Goal: Task Accomplishment & Management: Complete application form

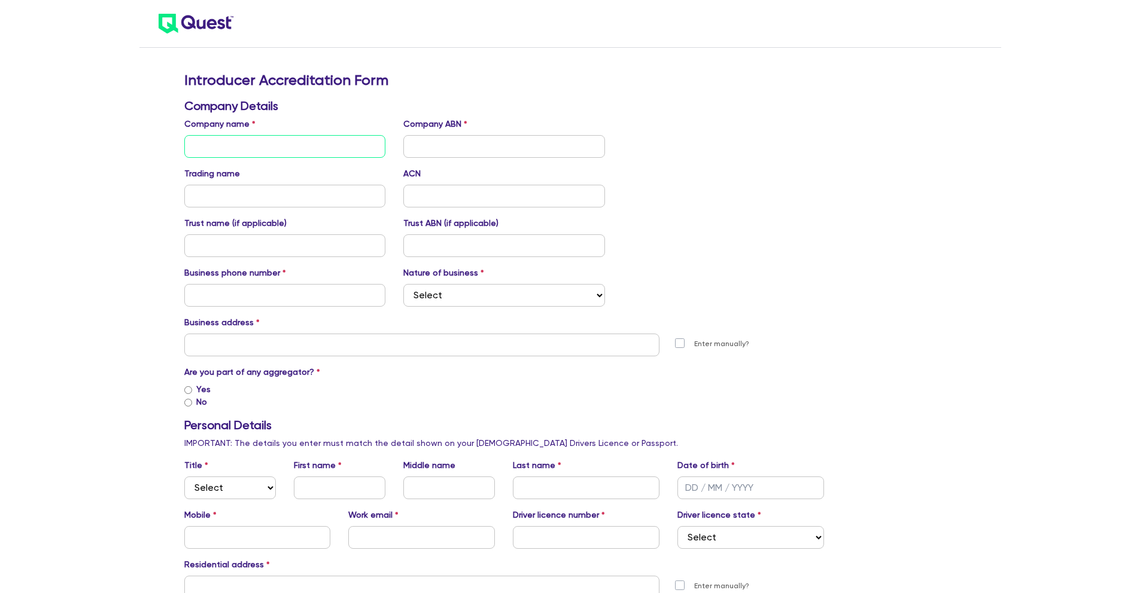
click at [309, 143] on input "text" at bounding box center [285, 146] width 202 height 23
type input "Liv Leadership Labs Pty Ltd"
paste input "21668028331"
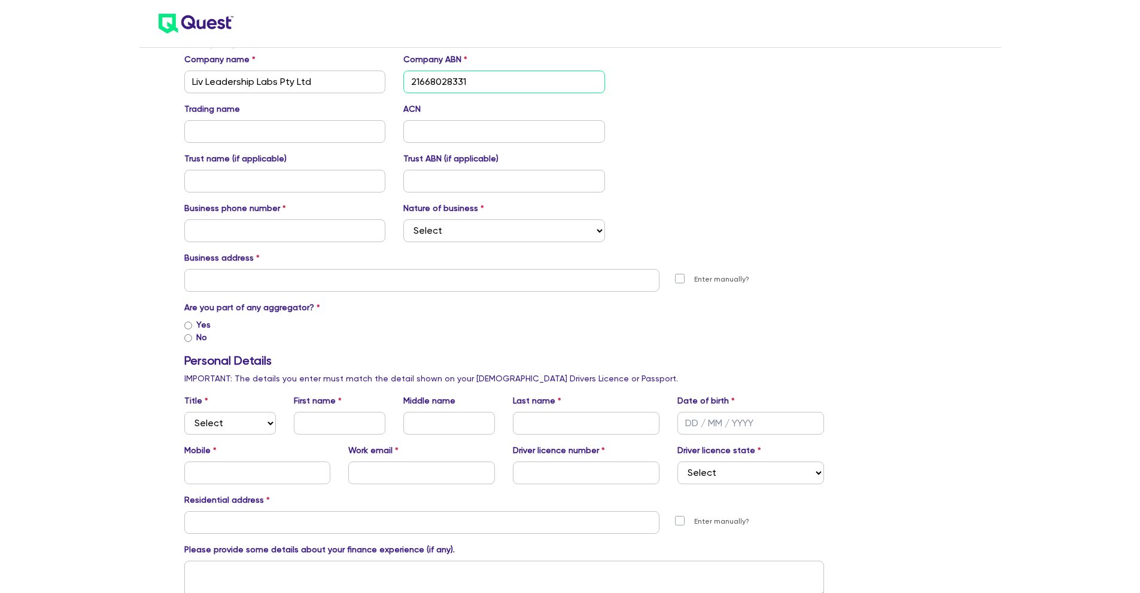
scroll to position [81, 0]
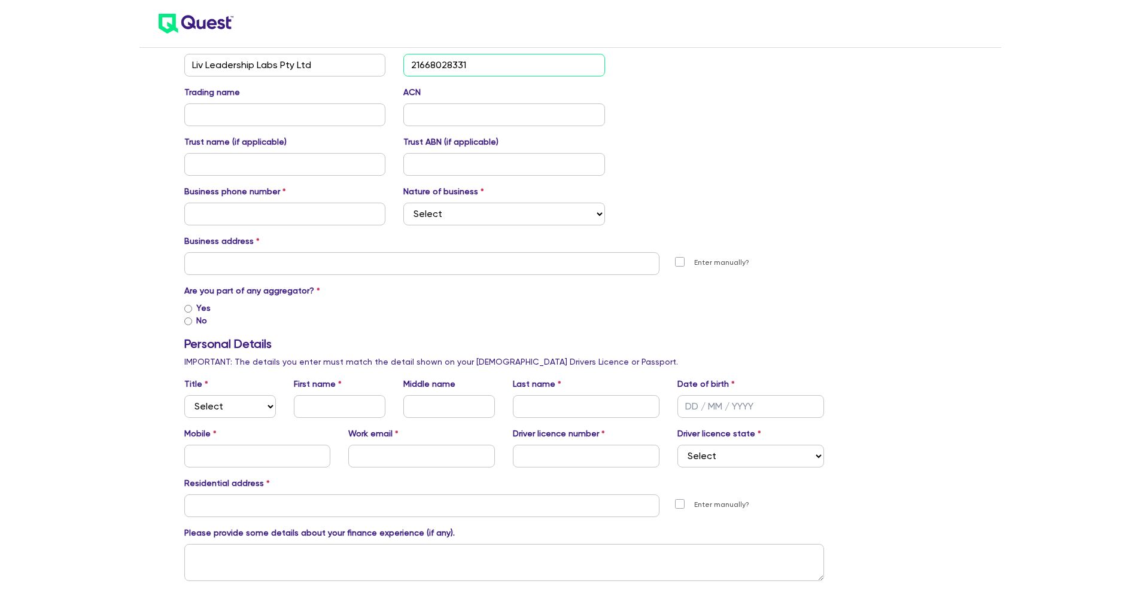
type input "21668028331"
click at [275, 212] on input "text" at bounding box center [285, 214] width 202 height 23
type input "0419422231"
click at [451, 209] on select "Select Mortgage Broker Finance Broker Accountant Financial Planning Supplier/Ve…" at bounding box center [504, 214] width 202 height 23
select select "MORTGAGE_BROKER"
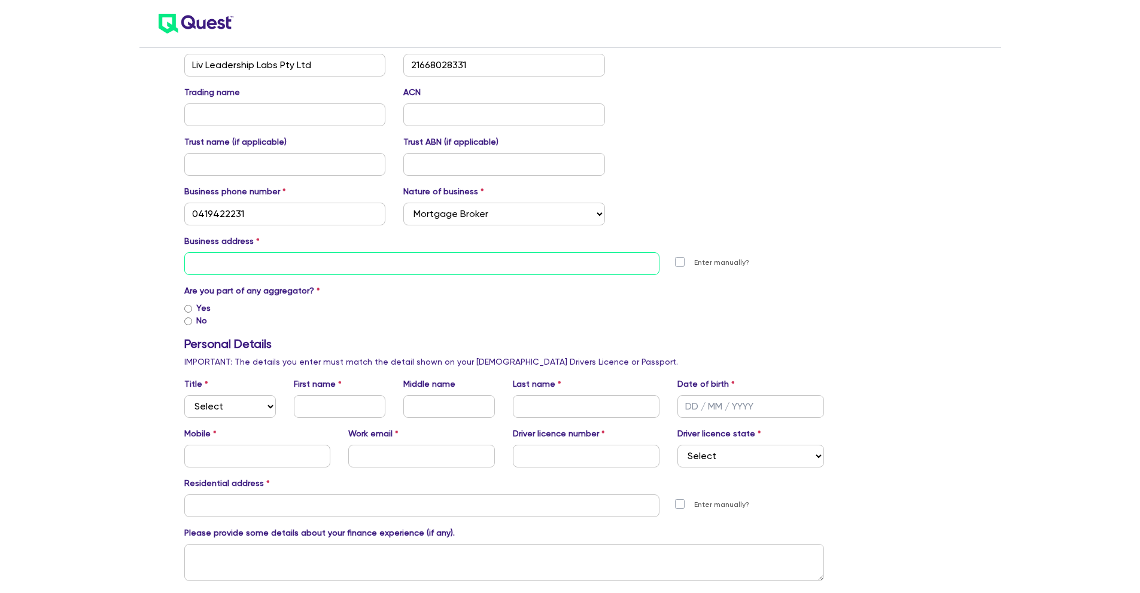
click at [345, 267] on input "text" at bounding box center [422, 263] width 476 height 23
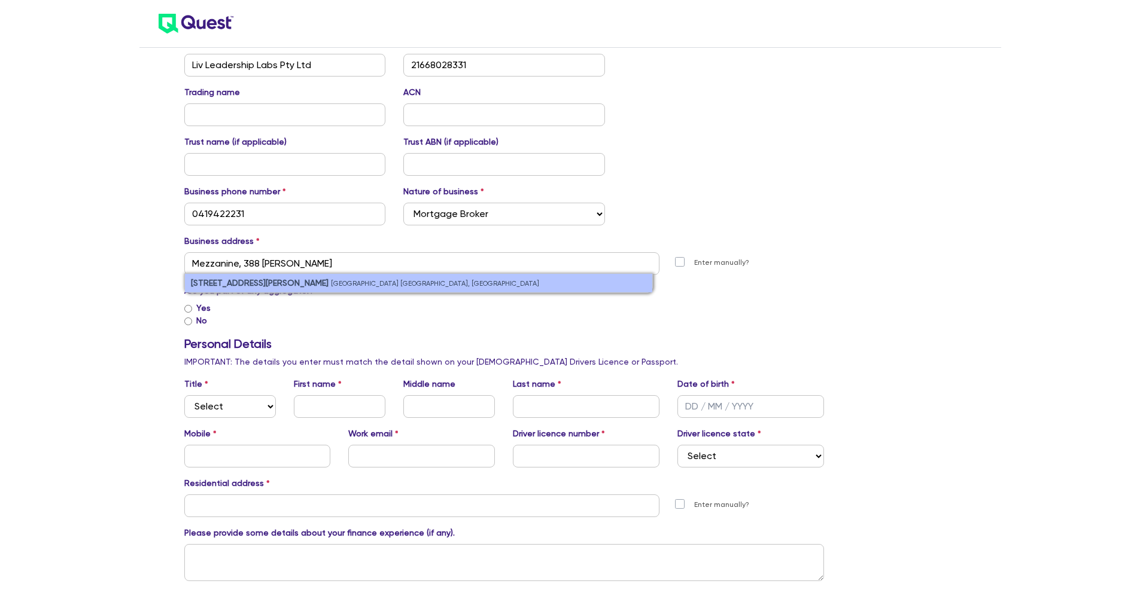
click at [344, 278] on li "[STREET_ADDRESS][PERSON_NAME]" at bounding box center [419, 283] width 468 height 19
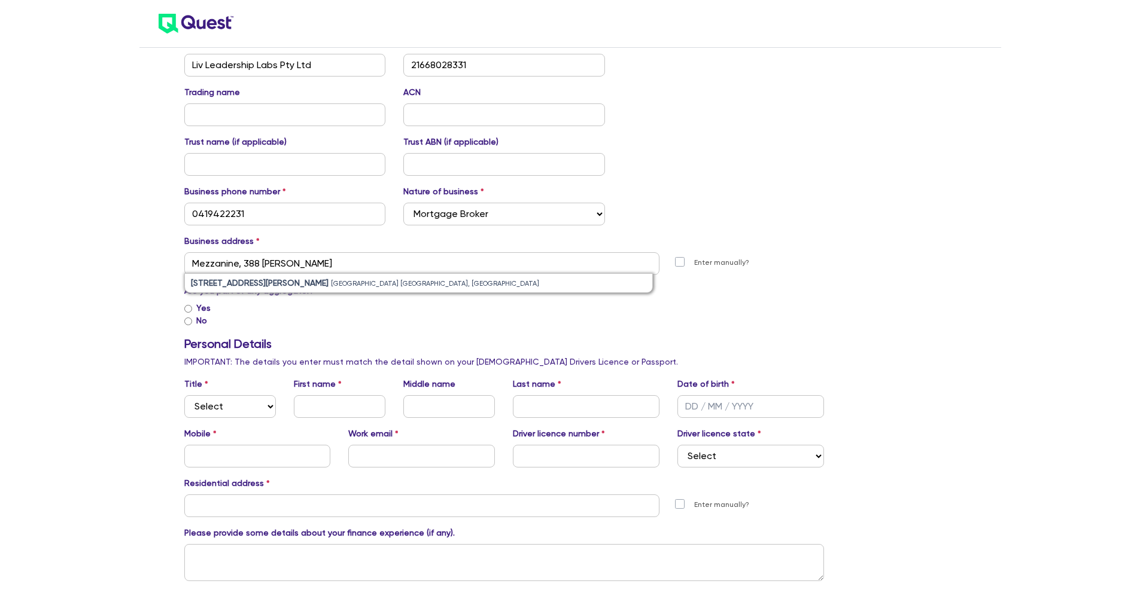
type input "[STREET_ADDRESS][PERSON_NAME]"
click at [191, 309] on input "Yes" at bounding box center [188, 309] width 8 height 8
radio input "true"
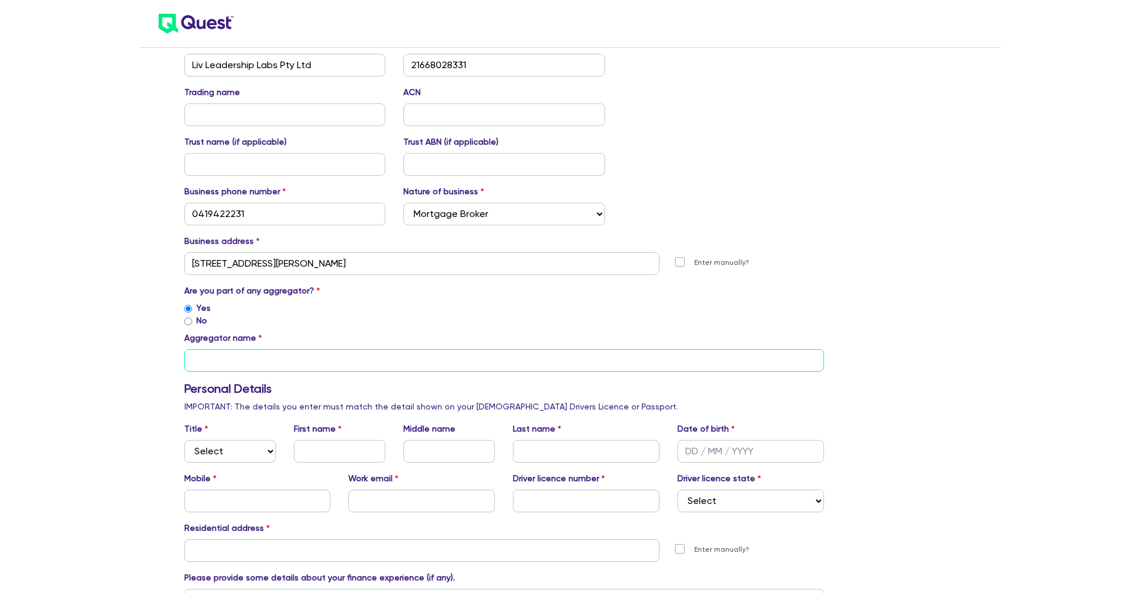
click at [243, 366] on input "text" at bounding box center [504, 360] width 640 height 23
type input "Connective"
click at [246, 458] on select "Select Mr Mrs Ms Miss Dr" at bounding box center [230, 451] width 92 height 23
select select "MR"
click at [337, 450] on input "text" at bounding box center [340, 451] width 92 height 23
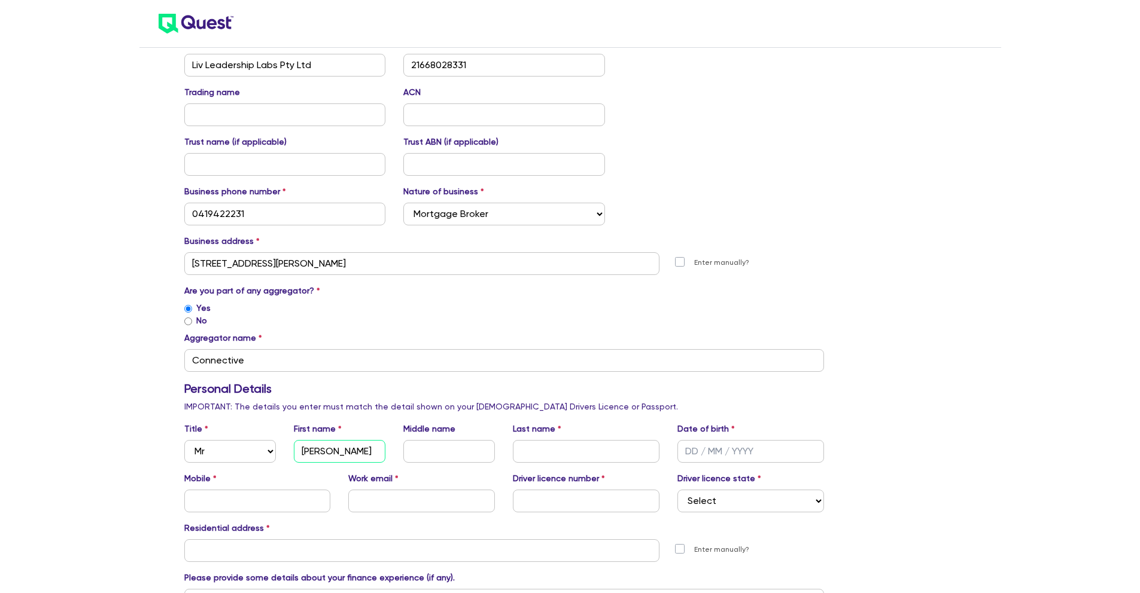
type input "[PERSON_NAME]"
type input "[DATE]"
click at [703, 391] on h3 "Personal Details" at bounding box center [504, 389] width 640 height 14
click at [260, 504] on input "text" at bounding box center [257, 501] width 147 height 23
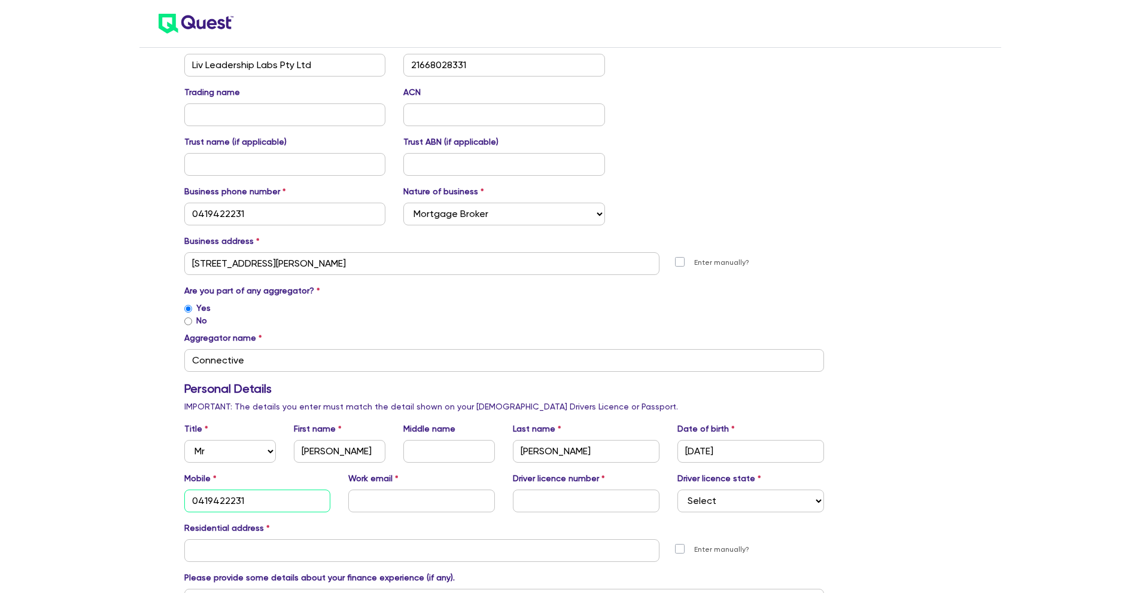
type input "0419422231"
click at [380, 505] on input "text" at bounding box center [421, 501] width 147 height 23
type input "[PERSON_NAME][EMAIL_ADDRESS][DOMAIN_NAME]"
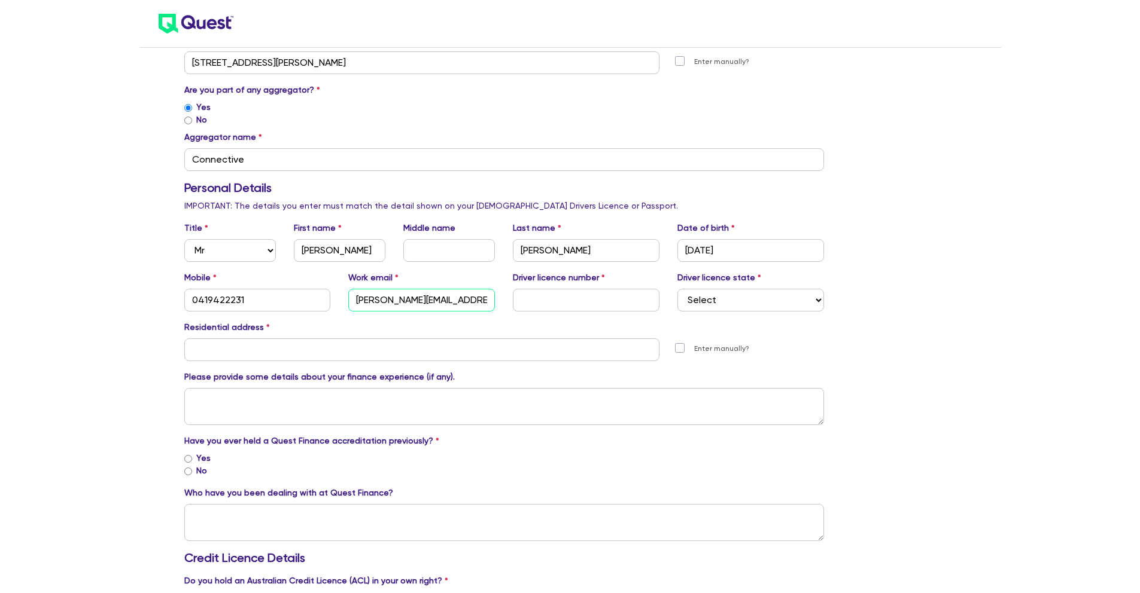
scroll to position [296, 0]
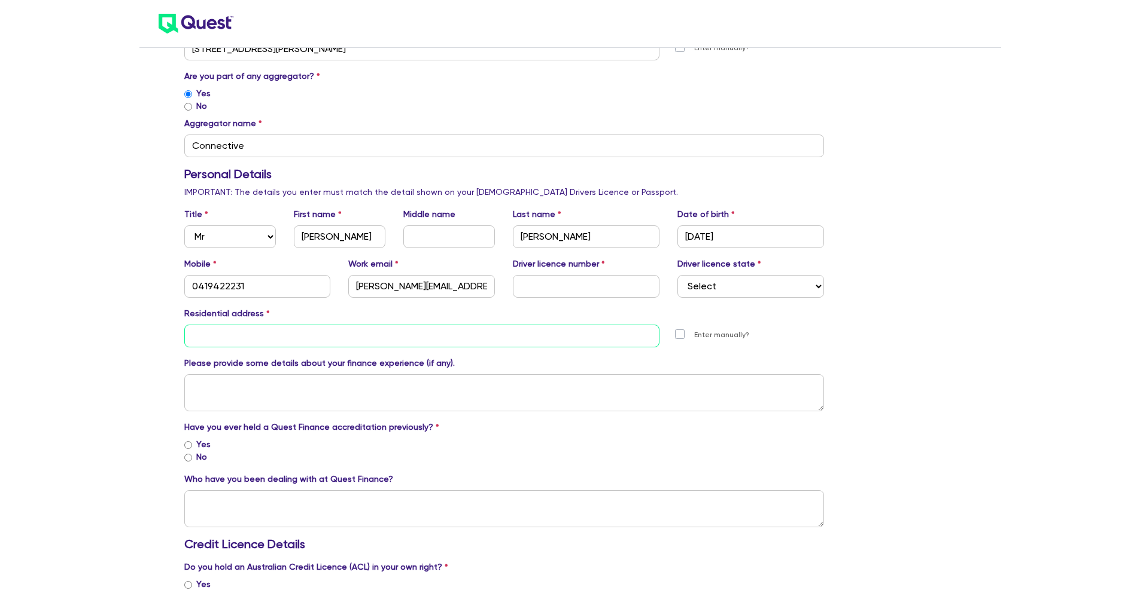
click at [337, 342] on input "text" at bounding box center [422, 336] width 476 height 23
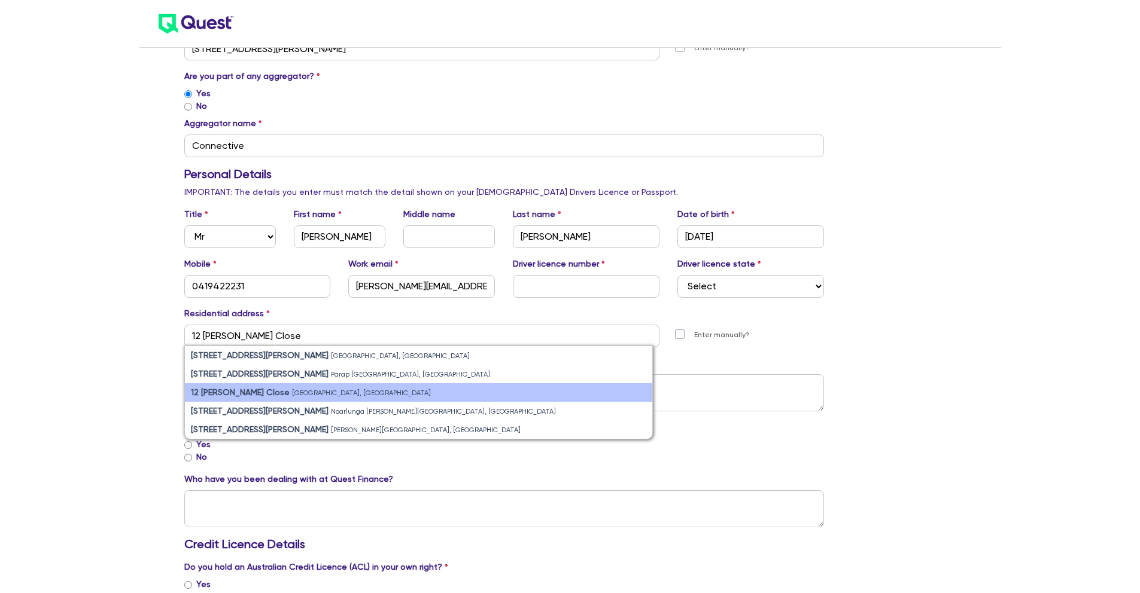
click at [312, 396] on small "[GEOGRAPHIC_DATA], [GEOGRAPHIC_DATA]" at bounding box center [361, 393] width 139 height 8
type input "[STREET_ADDRESS][PERSON_NAME][PERSON_NAME]"
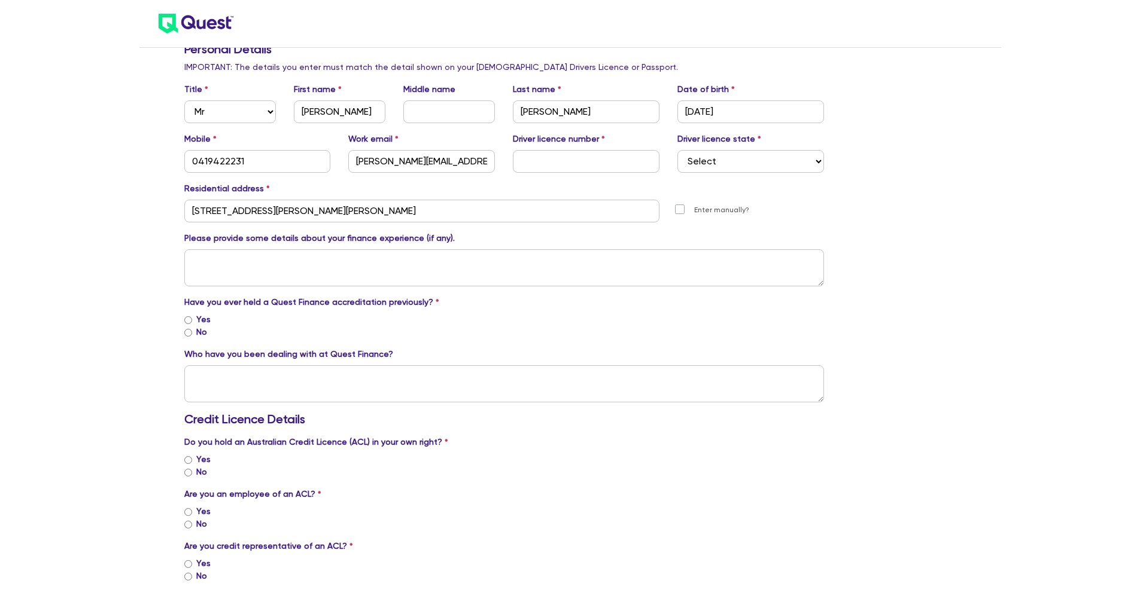
scroll to position [433, 0]
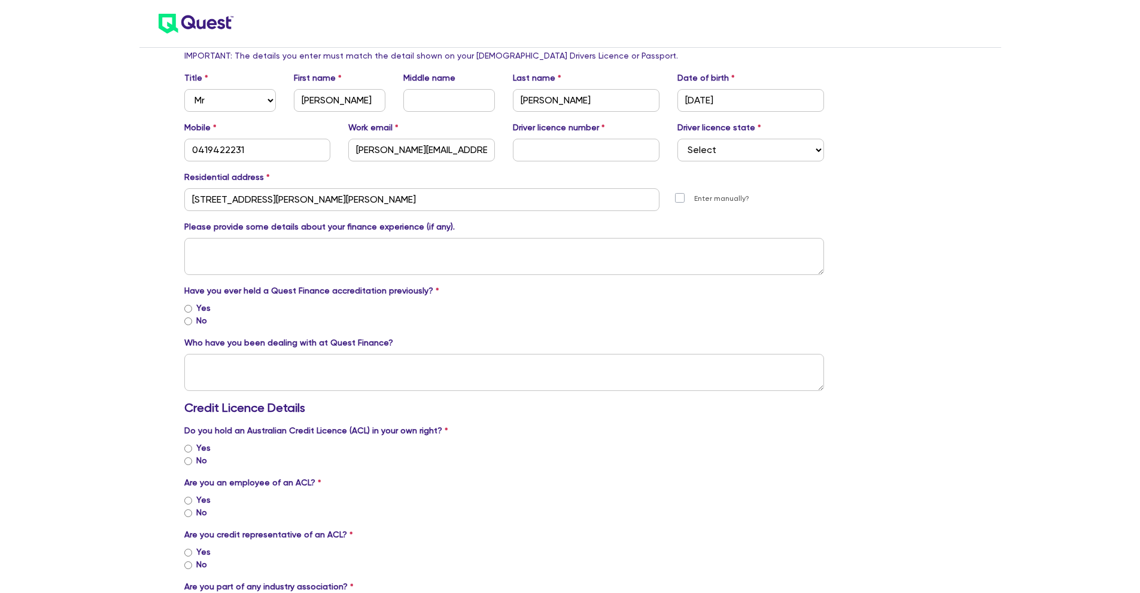
click at [186, 324] on input "No" at bounding box center [188, 322] width 8 height 8
radio input "true"
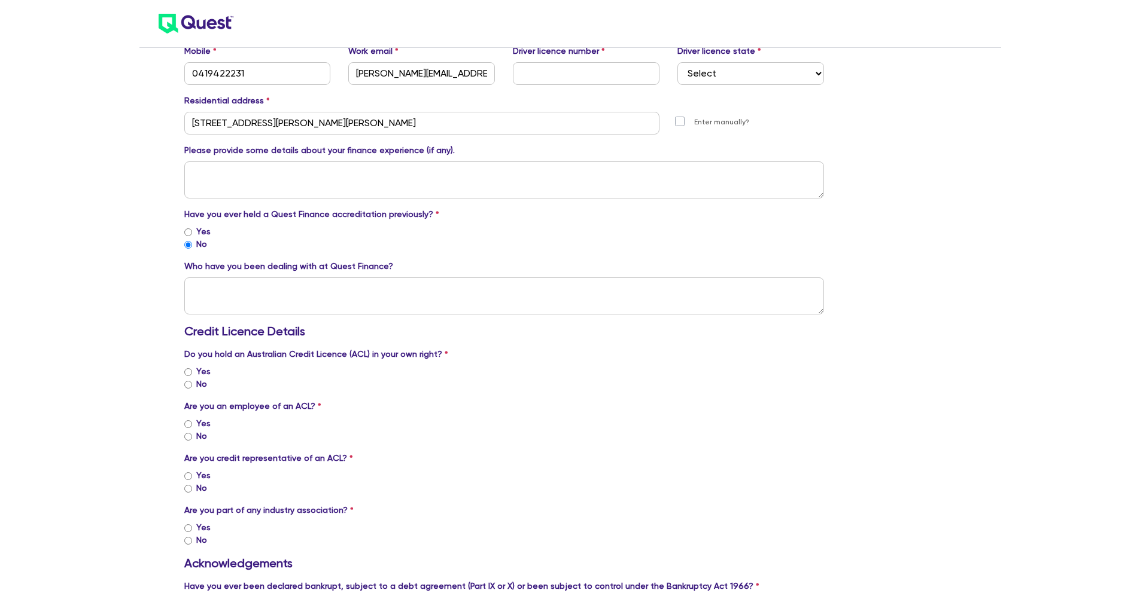
scroll to position [510, 0]
click at [187, 386] on input "No" at bounding box center [188, 384] width 8 height 8
radio input "true"
click at [188, 436] on input "No" at bounding box center [188, 436] width 8 height 8
radio input "true"
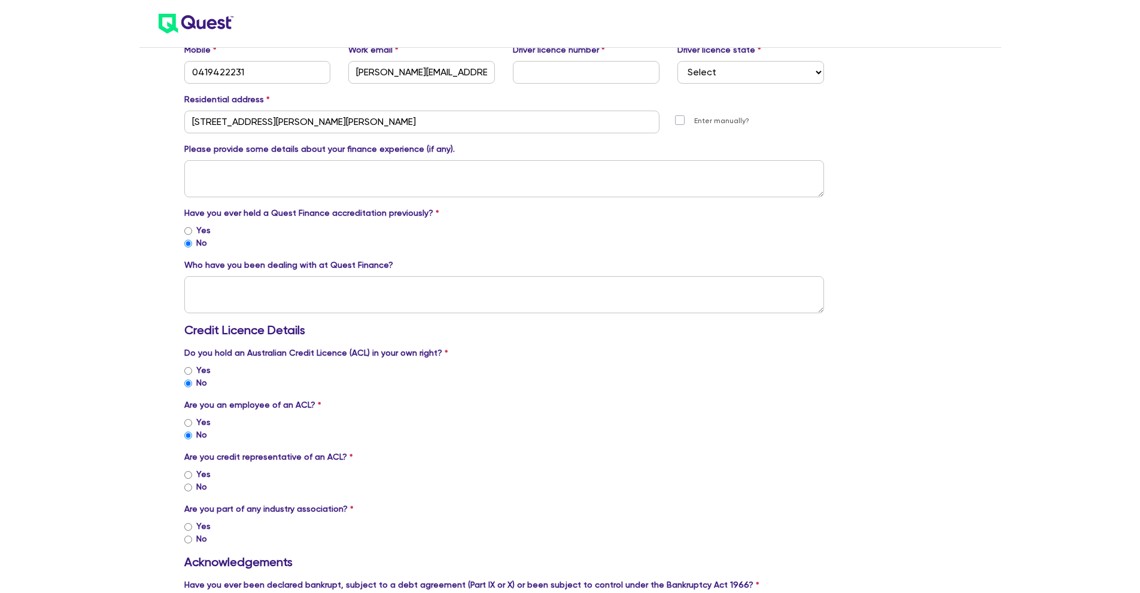
click at [185, 476] on input "Yes" at bounding box center [188, 475] width 8 height 8
radio input "true"
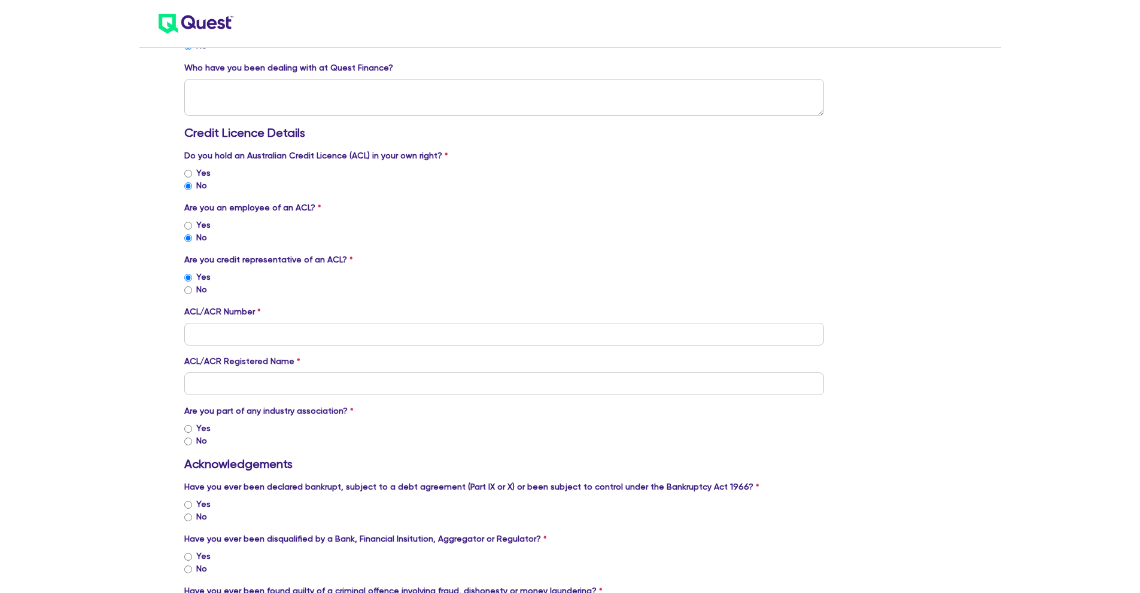
scroll to position [782, 0]
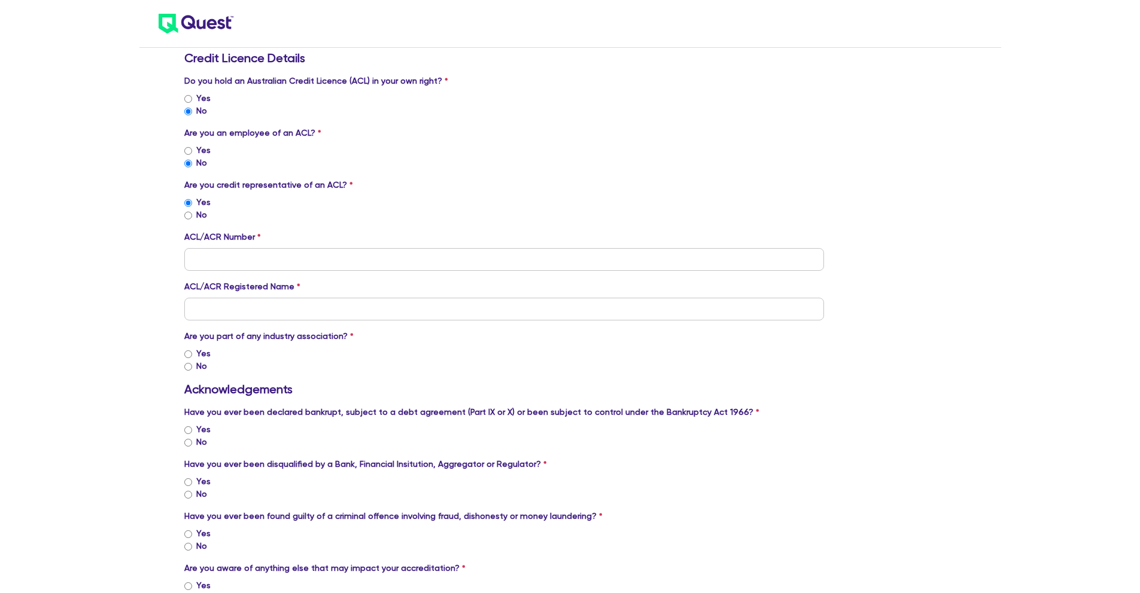
click at [189, 355] on input "Yes" at bounding box center [188, 355] width 8 height 8
radio input "true"
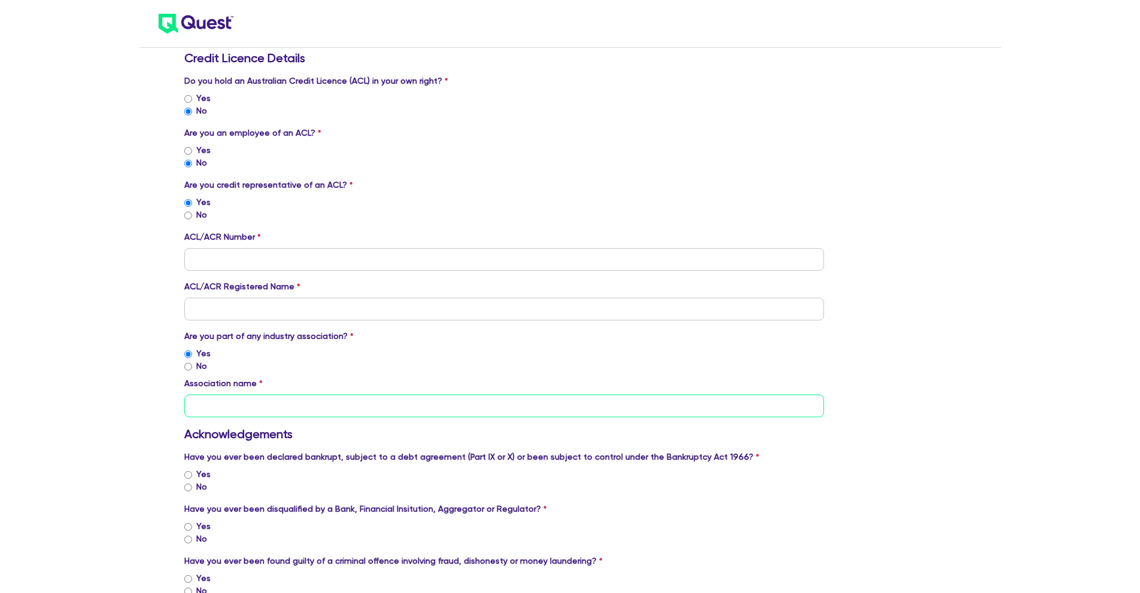
click at [221, 404] on input "text" at bounding box center [504, 406] width 640 height 23
type input "FBAA"
click at [186, 488] on input "No" at bounding box center [188, 488] width 8 height 8
radio input "true"
click at [190, 541] on input "No" at bounding box center [188, 540] width 8 height 8
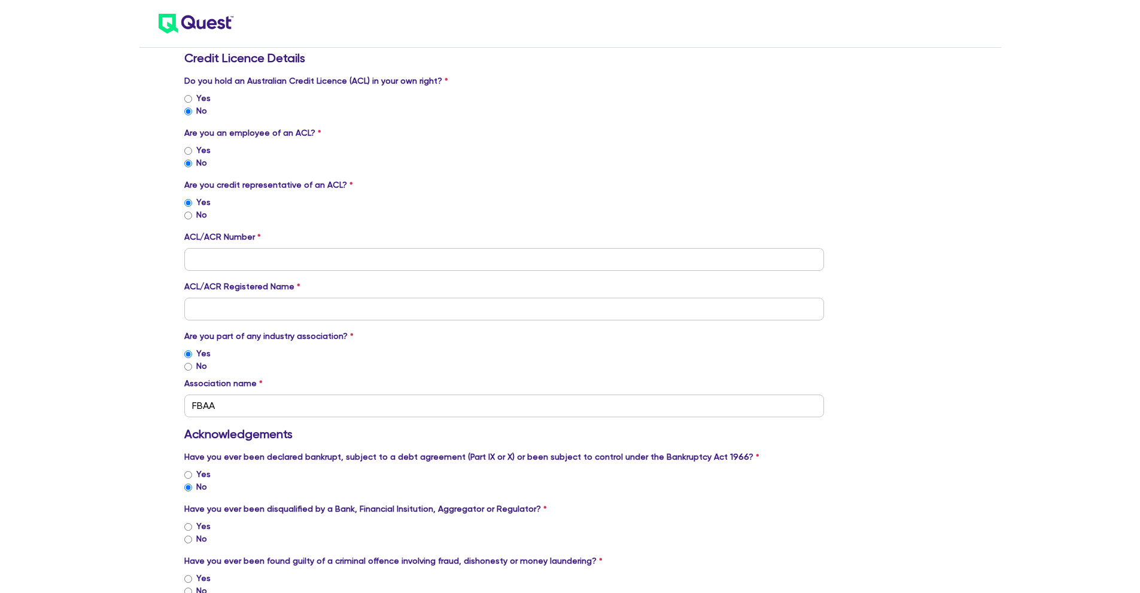
radio input "true"
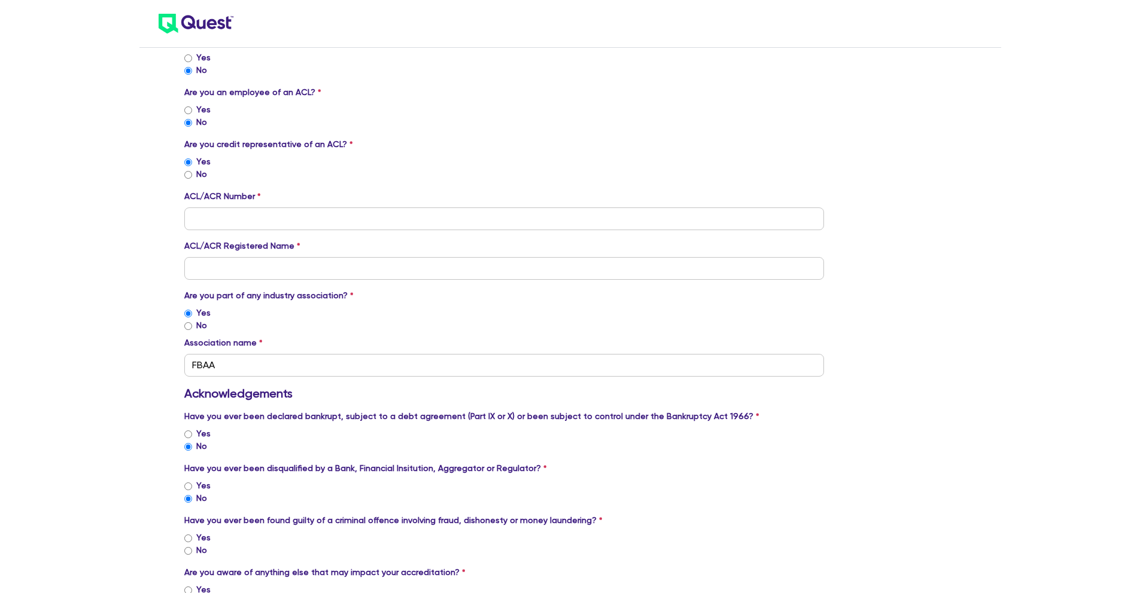
click at [188, 553] on input "No" at bounding box center [188, 551] width 8 height 8
radio input "true"
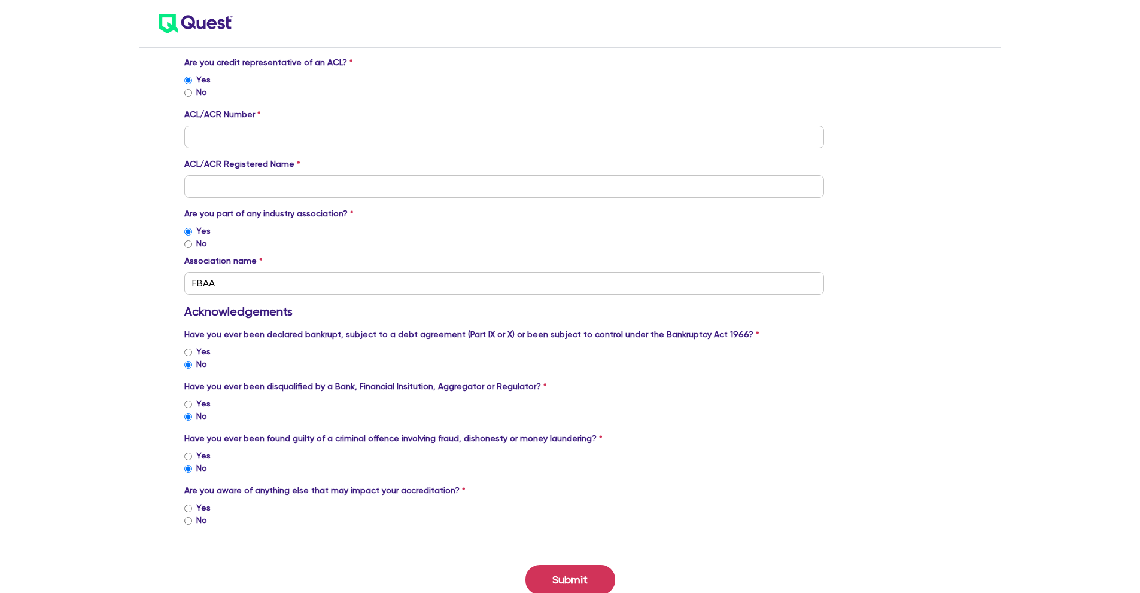
scroll to position [945, 0]
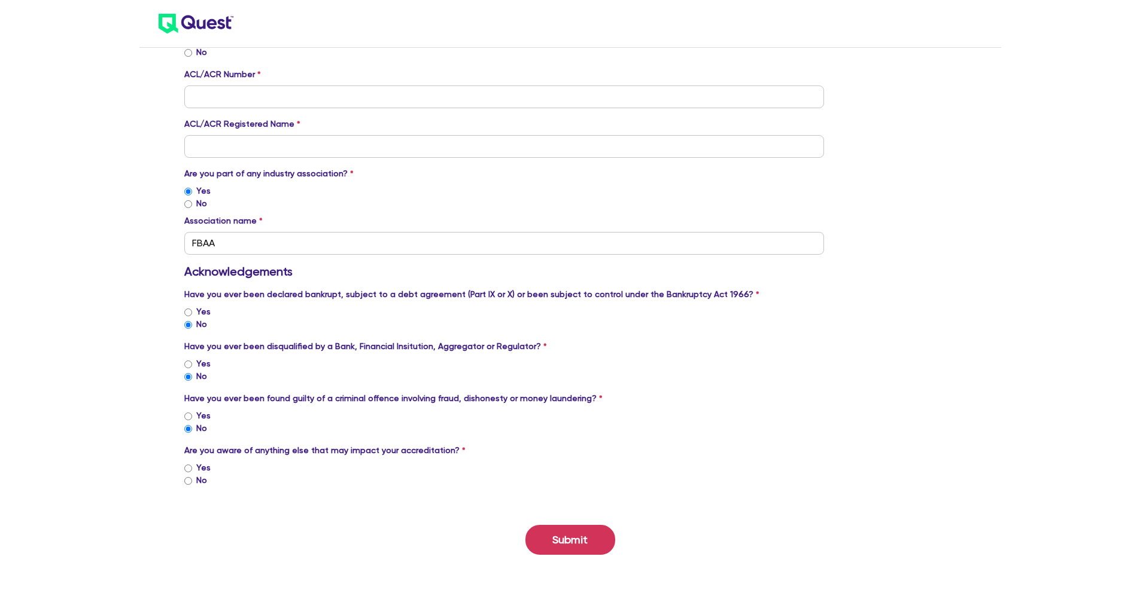
click at [188, 482] on input "No" at bounding box center [188, 481] width 8 height 8
radio input "true"
click at [269, 101] on input "tel" at bounding box center [504, 97] width 640 height 23
paste input "389328"
type input "389328"
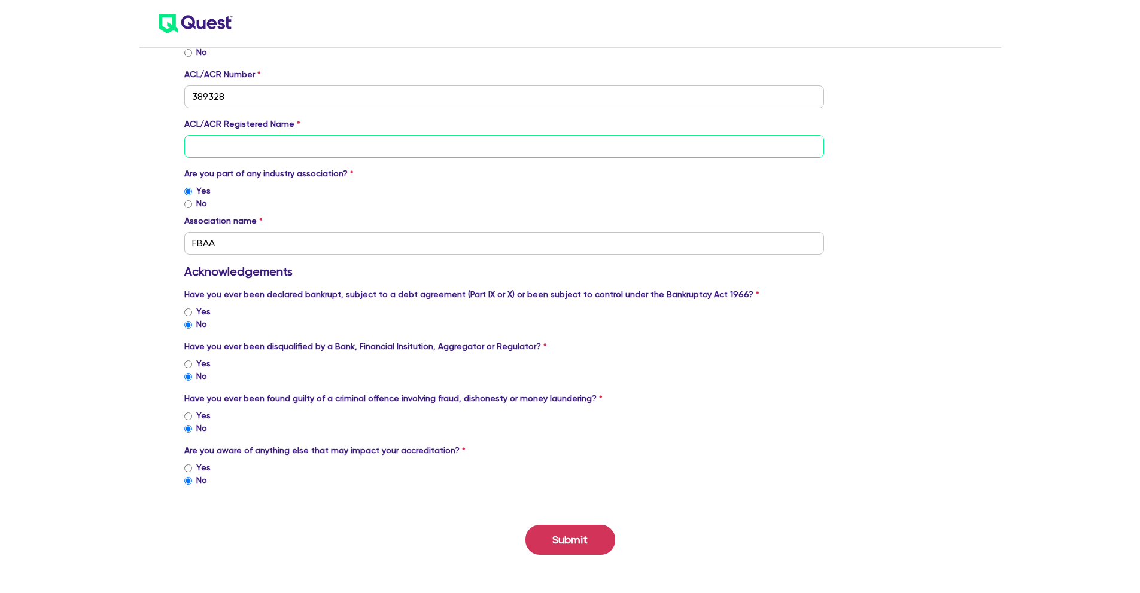
click at [265, 148] on input "text" at bounding box center [504, 146] width 640 height 23
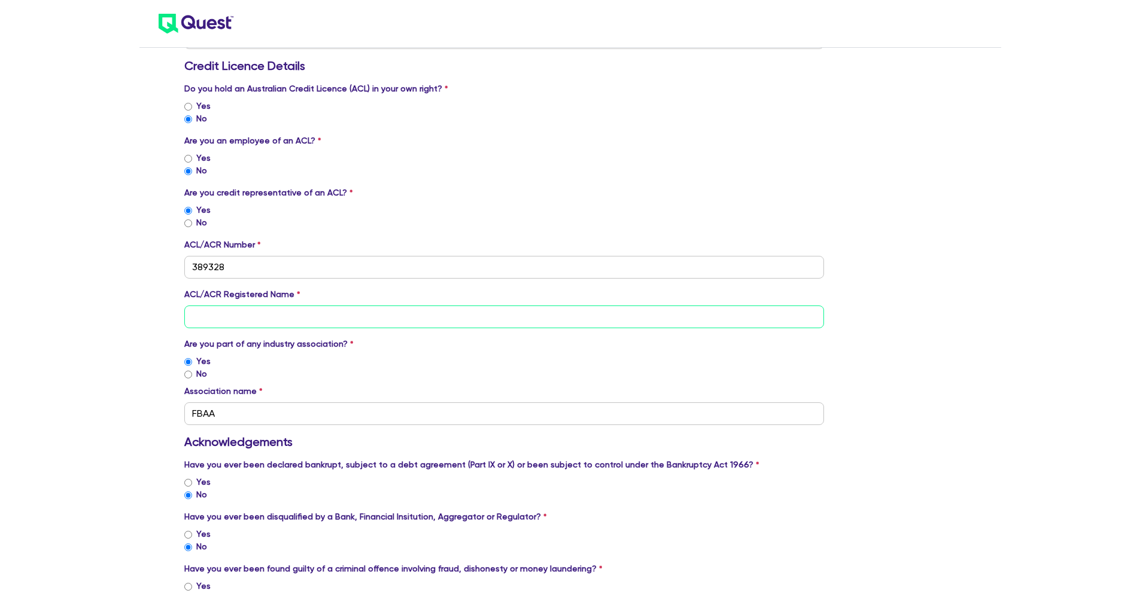
scroll to position [767, 0]
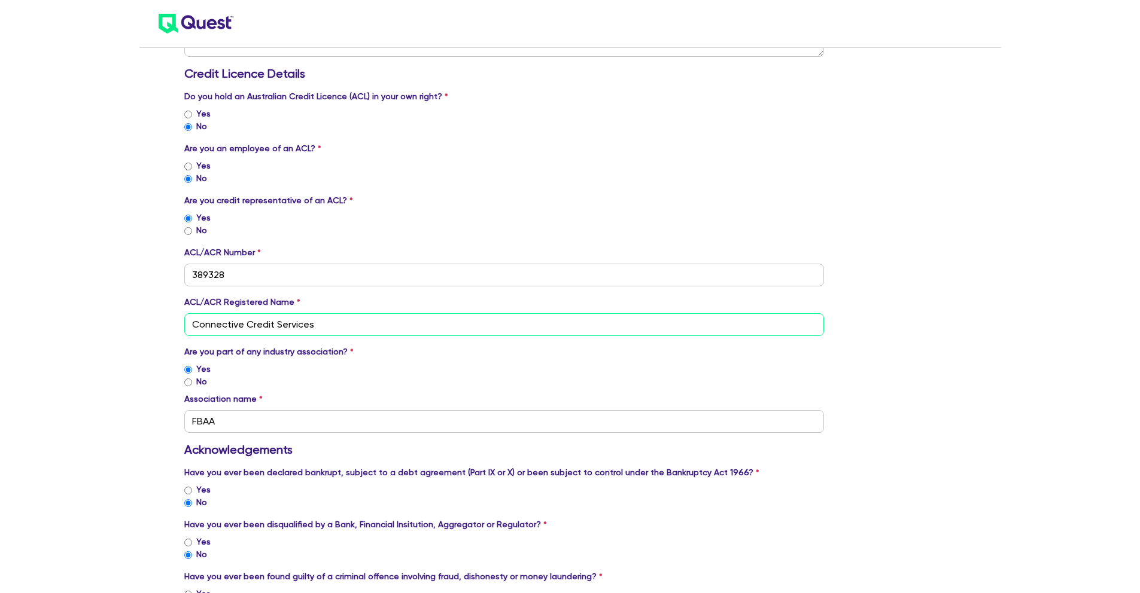
type input "Connective Credit Services"
click at [138, 242] on div "Introducer Accreditation Form Company Details Company name Liv Leadership Labs …" at bounding box center [570, 2] width 1140 height 1539
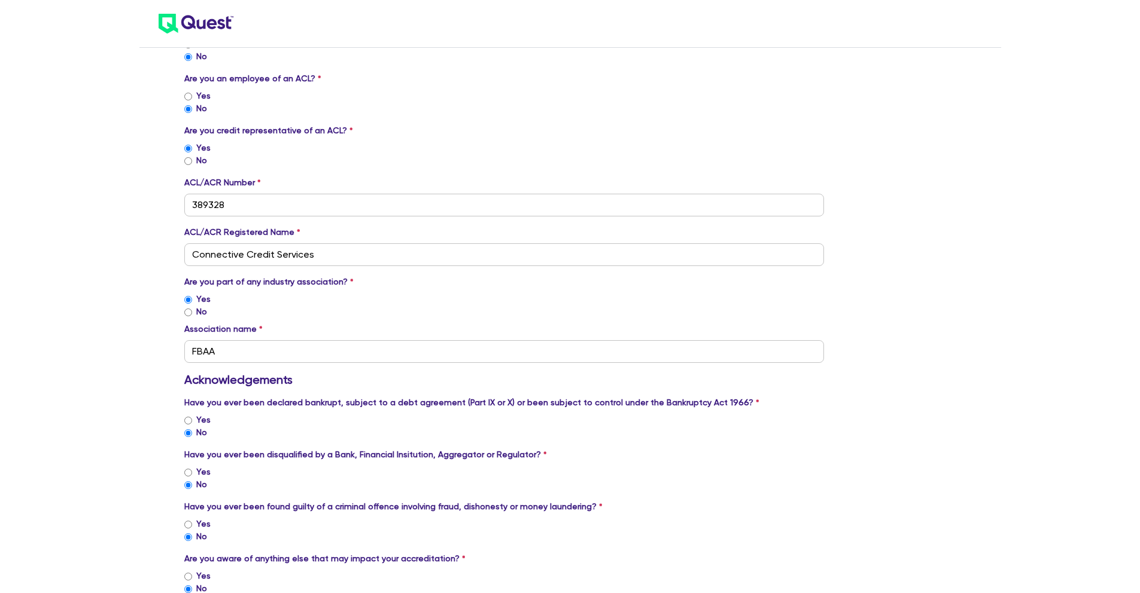
scroll to position [945, 0]
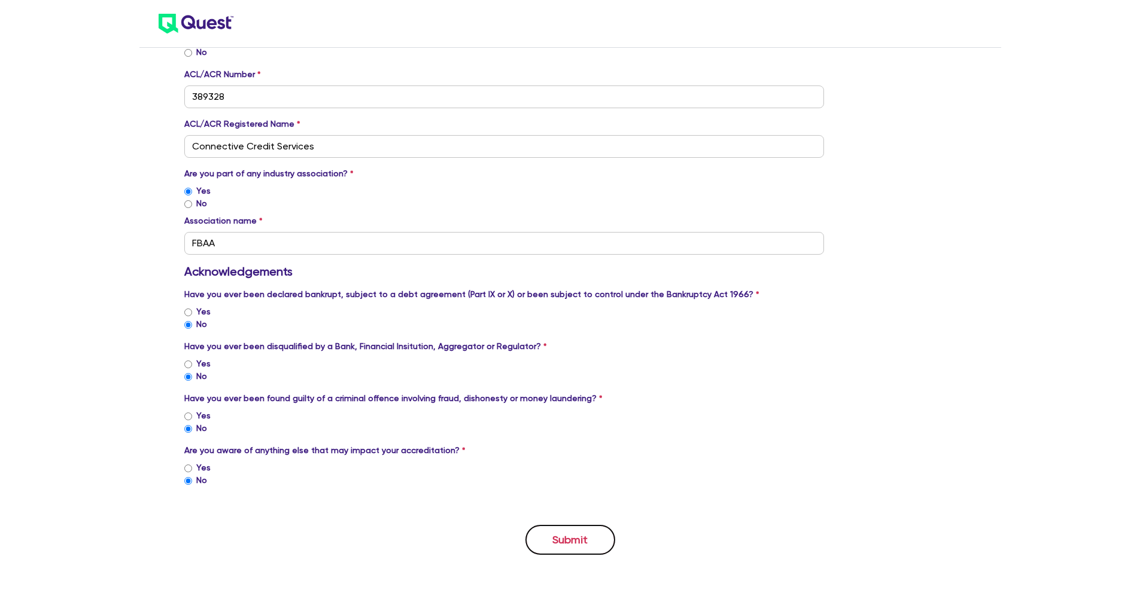
click at [593, 545] on button "Submit" at bounding box center [570, 540] width 90 height 30
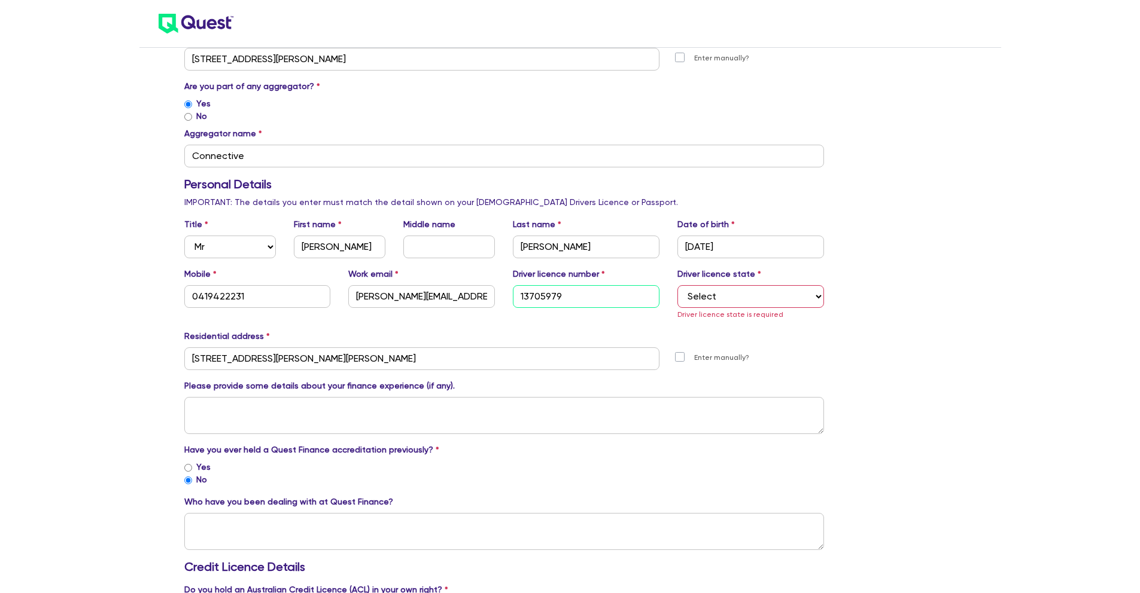
type input "13705979"
click at [783, 298] on select "Select [GEOGRAPHIC_DATA] [GEOGRAPHIC_DATA] [GEOGRAPHIC_DATA] [GEOGRAPHIC_DATA] …" at bounding box center [750, 296] width 147 height 23
select select "[GEOGRAPHIC_DATA]"
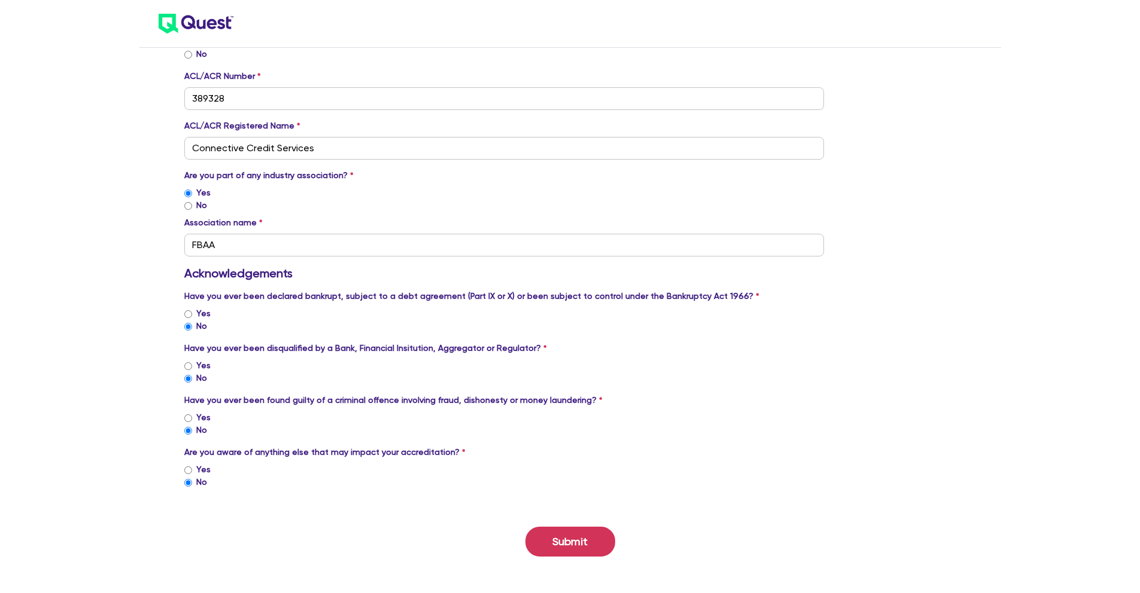
scroll to position [945, 0]
click at [564, 535] on button "Submit" at bounding box center [570, 540] width 90 height 30
